Goal: Task Accomplishment & Management: Manage account settings

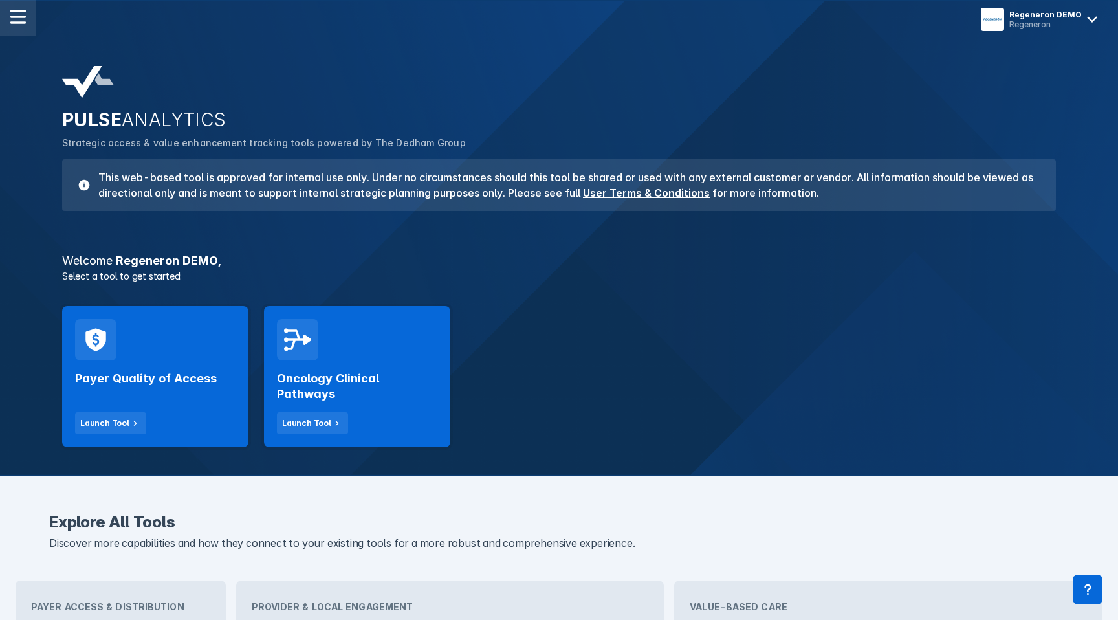
click at [22, 21] on img at bounding box center [18, 17] width 16 height 16
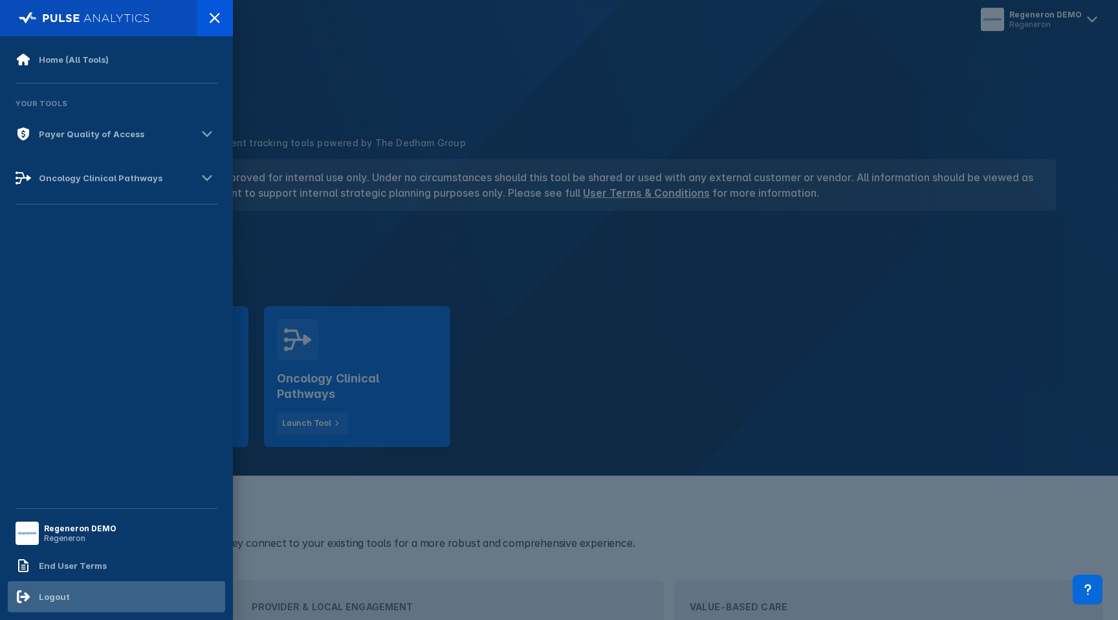
click at [69, 584] on div "Logout" at bounding box center [116, 596] width 217 height 31
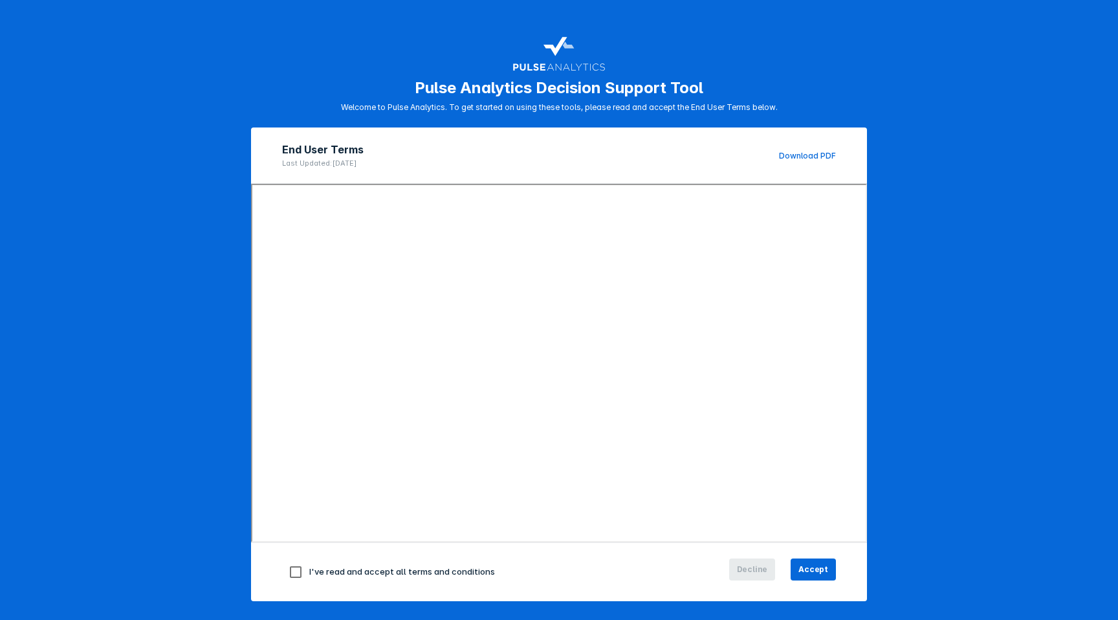
click at [297, 565] on input "checkbox" at bounding box center [295, 571] width 27 height 27
checkbox input "true"
click at [809, 565] on span "Accept" at bounding box center [813, 570] width 30 height 12
